Goal: Navigation & Orientation: Go to known website

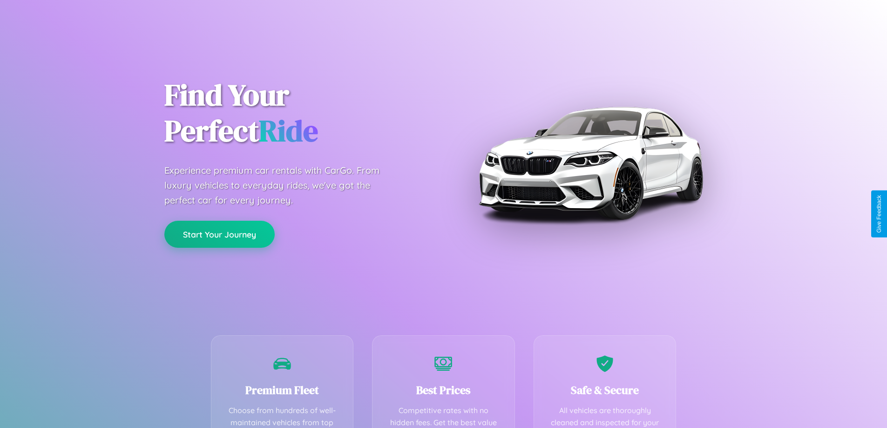
click at [219, 234] on button "Start Your Journey" at bounding box center [219, 234] width 110 height 27
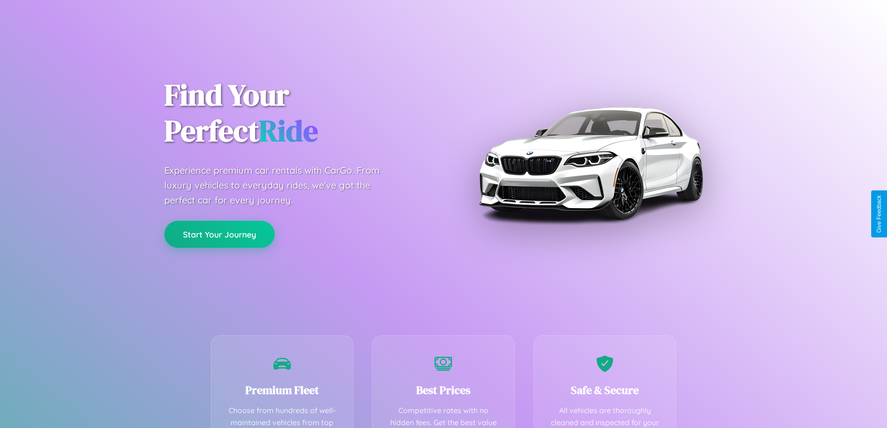
click at [219, 234] on button "Start Your Journey" at bounding box center [219, 234] width 110 height 27
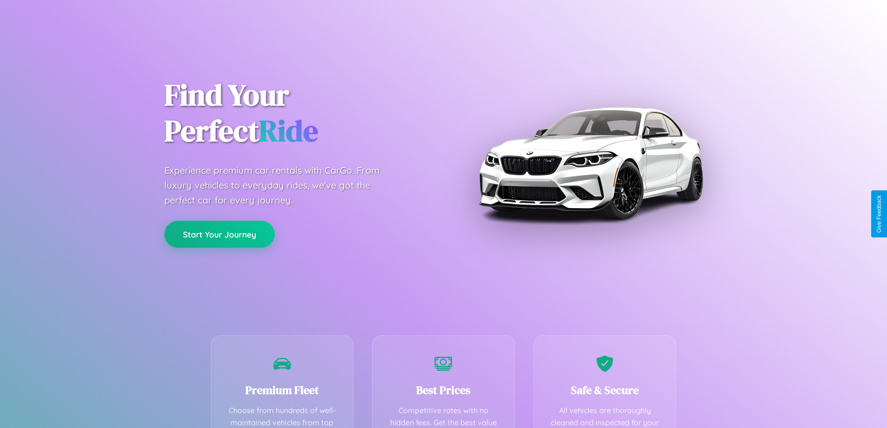
click at [219, 234] on button "Start Your Journey" at bounding box center [219, 234] width 110 height 27
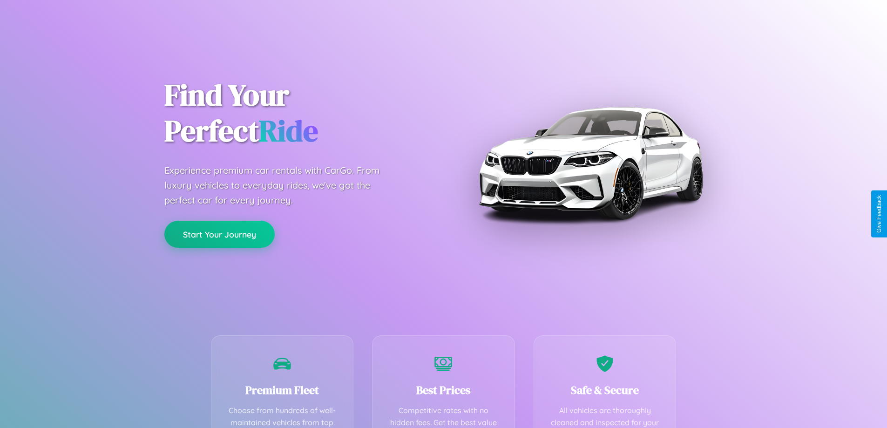
click at [219, 234] on button "Start Your Journey" at bounding box center [219, 234] width 110 height 27
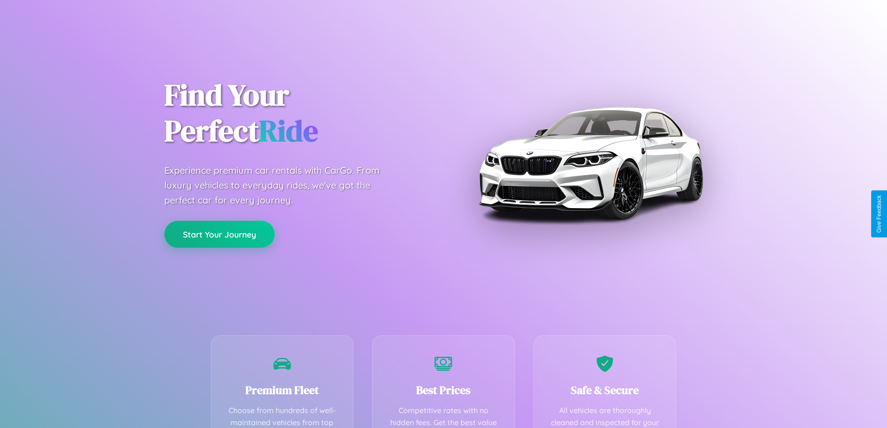
click at [219, 234] on button "Start Your Journey" at bounding box center [219, 234] width 110 height 27
